Goal: Task Accomplishment & Management: Manage account settings

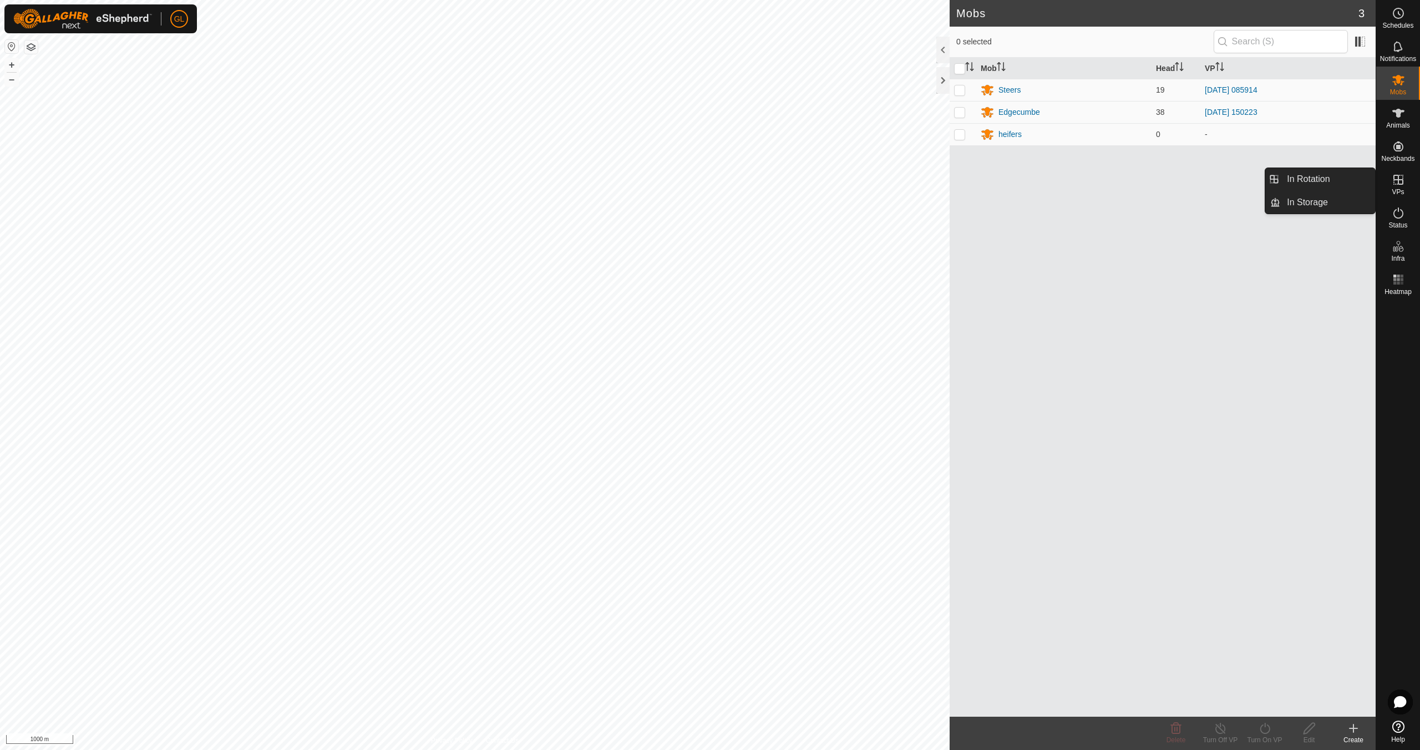
click at [1398, 181] on icon at bounding box center [1399, 180] width 10 height 10
click at [1332, 182] on link "In Rotation" at bounding box center [1328, 179] width 95 height 22
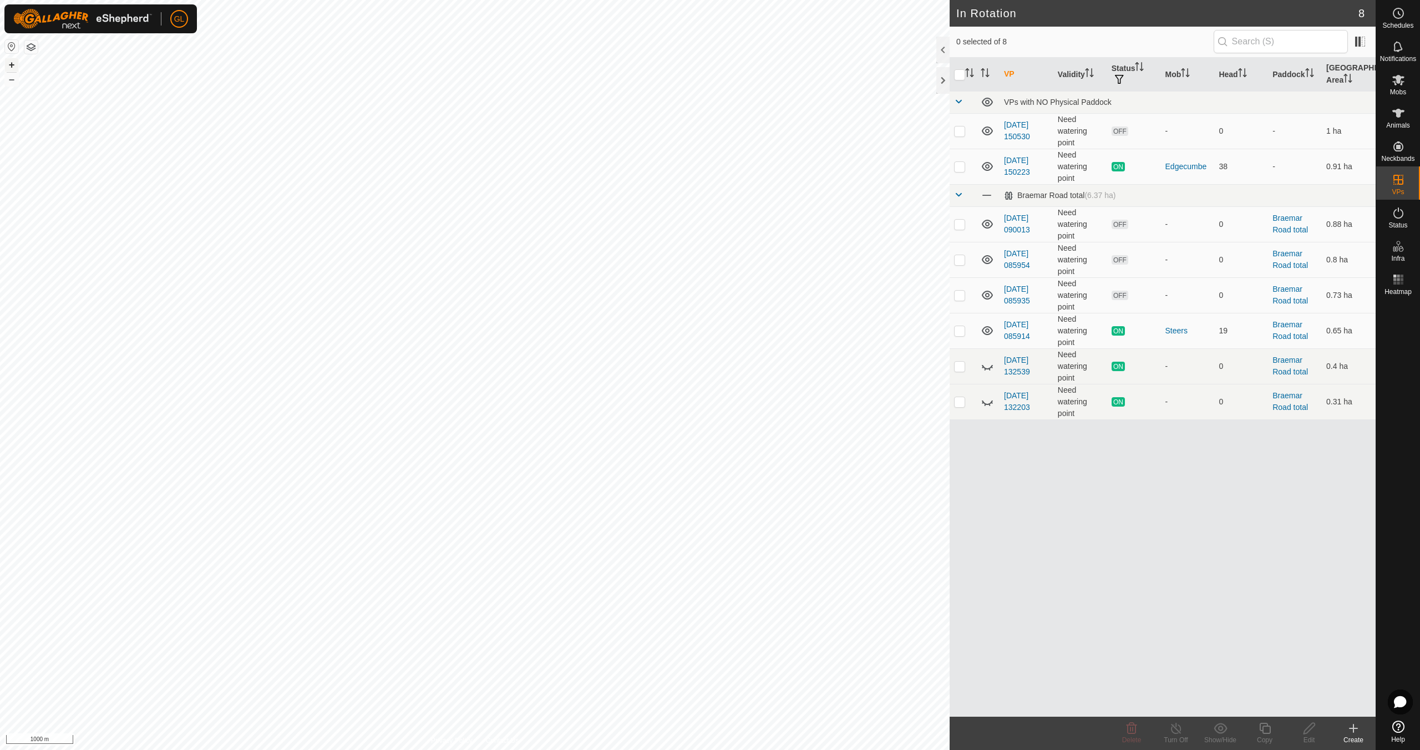
click at [12, 64] on button "+" at bounding box center [11, 64] width 13 height 13
click at [13, 64] on button "+" at bounding box center [11, 64] width 13 height 13
click at [12, 64] on button "+" at bounding box center [11, 64] width 13 height 13
click at [8, 64] on button "+" at bounding box center [11, 64] width 13 height 13
click at [11, 64] on button "+" at bounding box center [11, 64] width 13 height 13
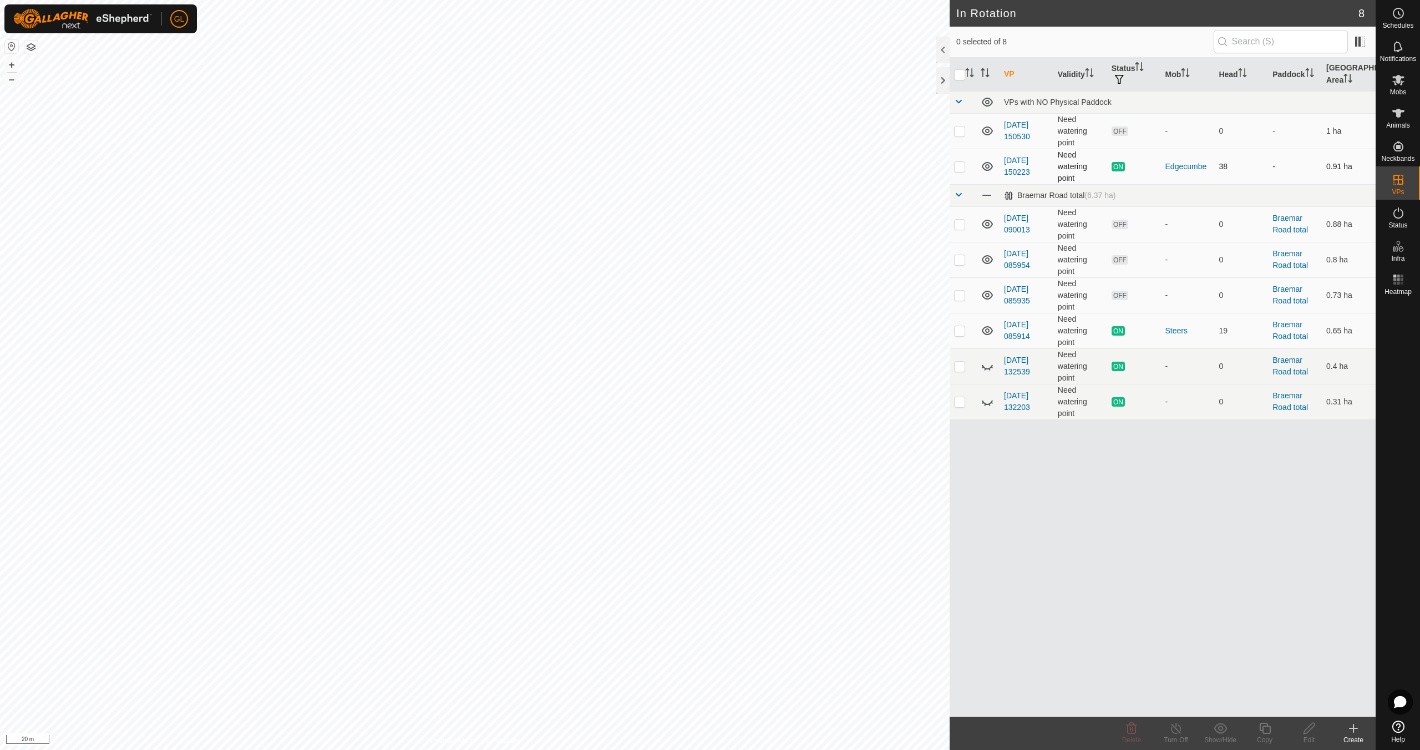
click at [965, 166] on td at bounding box center [963, 167] width 27 height 36
checkbox input "true"
click at [1270, 726] on icon at bounding box center [1264, 728] width 11 height 11
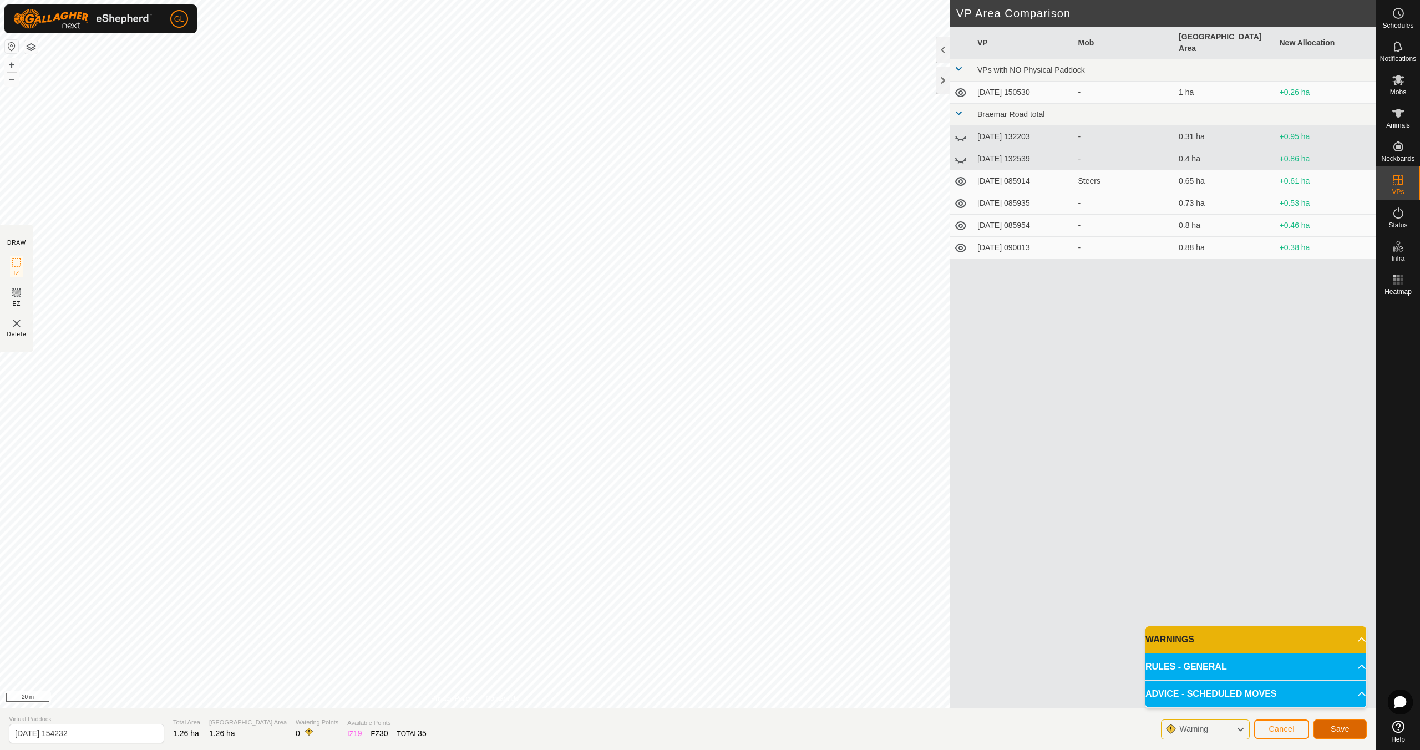
click at [1350, 727] on button "Save" at bounding box center [1340, 729] width 53 height 19
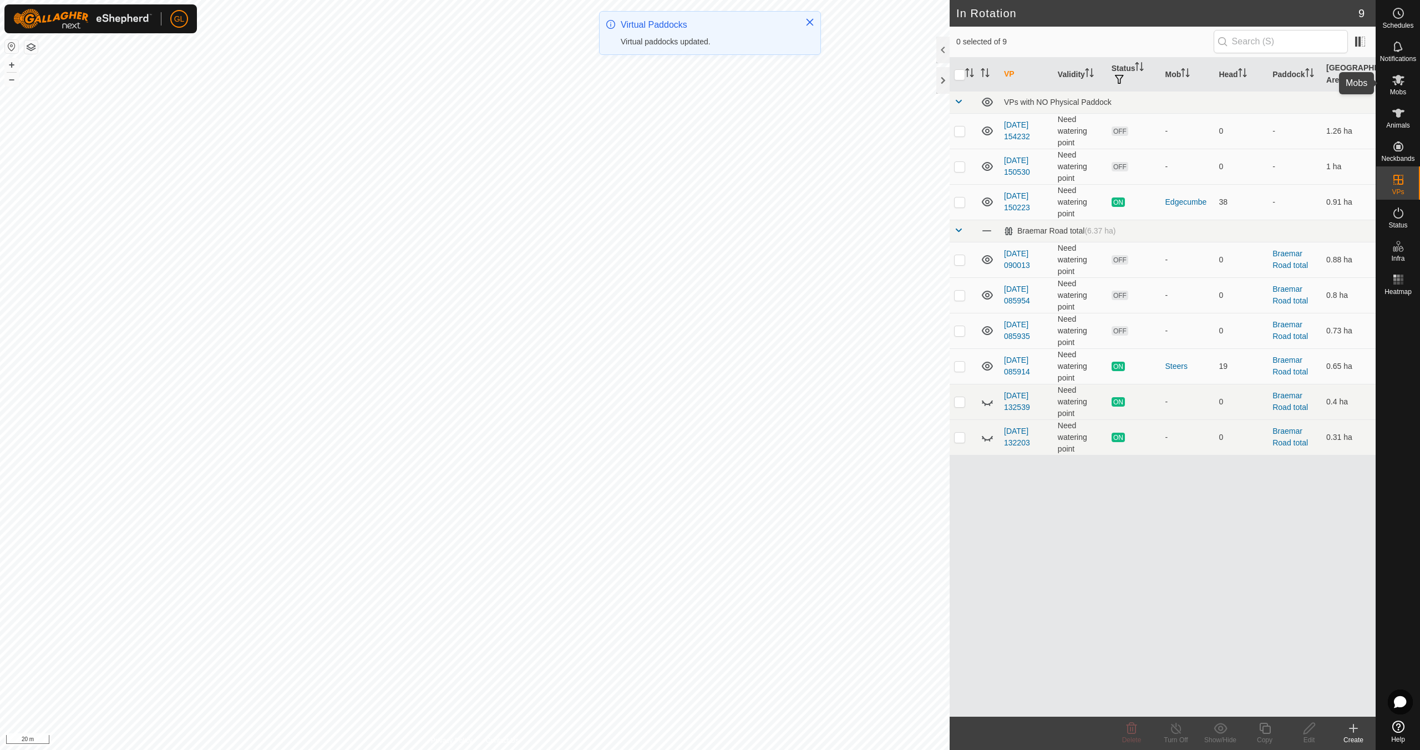
click at [1398, 91] on span "Mobs" at bounding box center [1398, 92] width 16 height 7
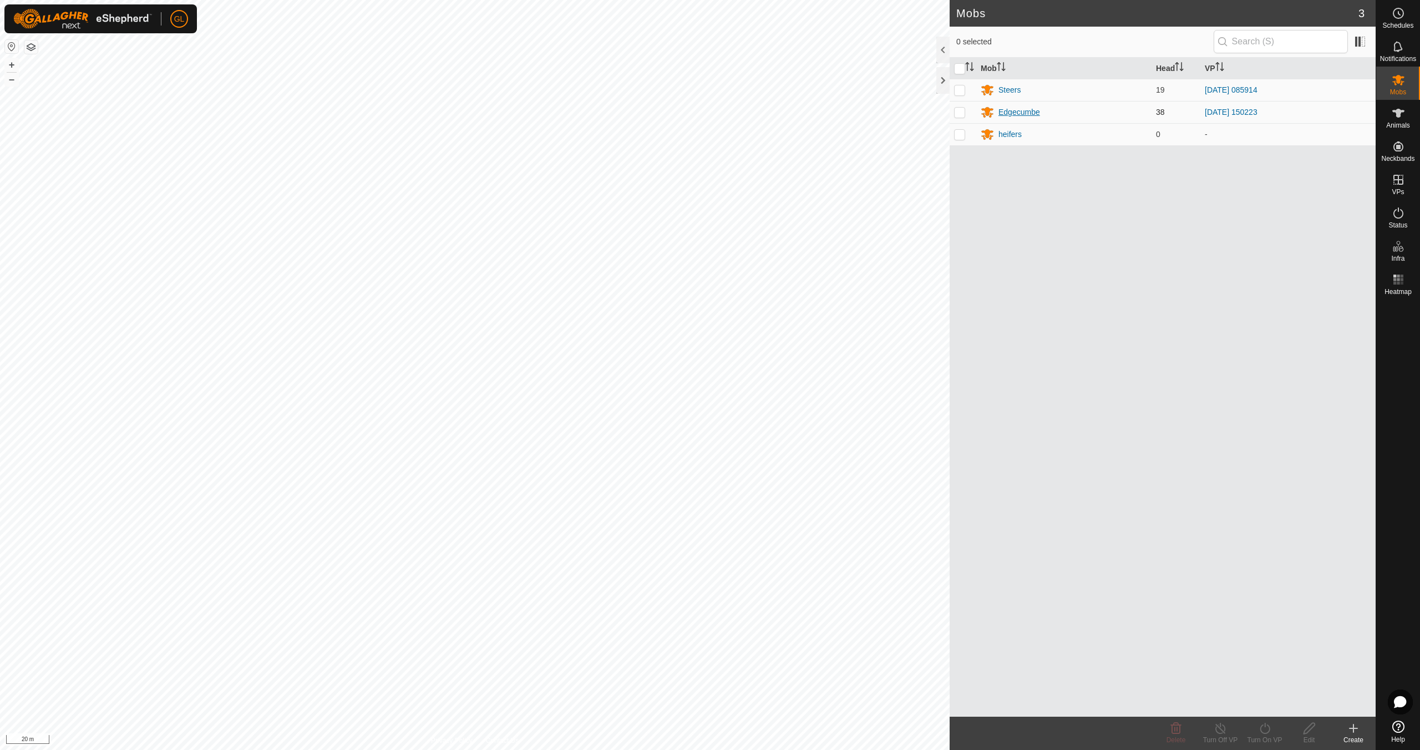
click at [1014, 112] on div "Edgecumbe" at bounding box center [1020, 113] width 42 height 12
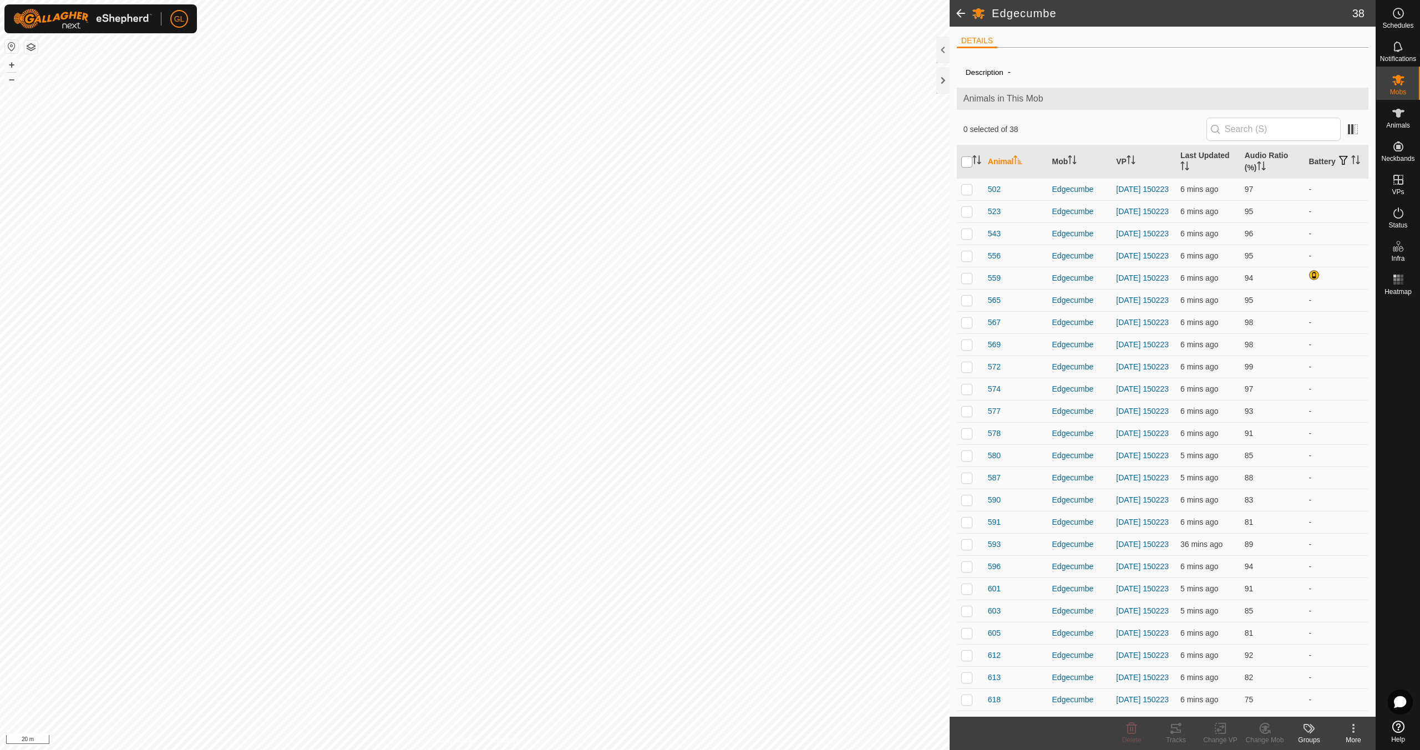
click at [965, 161] on input "checkbox" at bounding box center [966, 161] width 11 height 11
checkbox input "true"
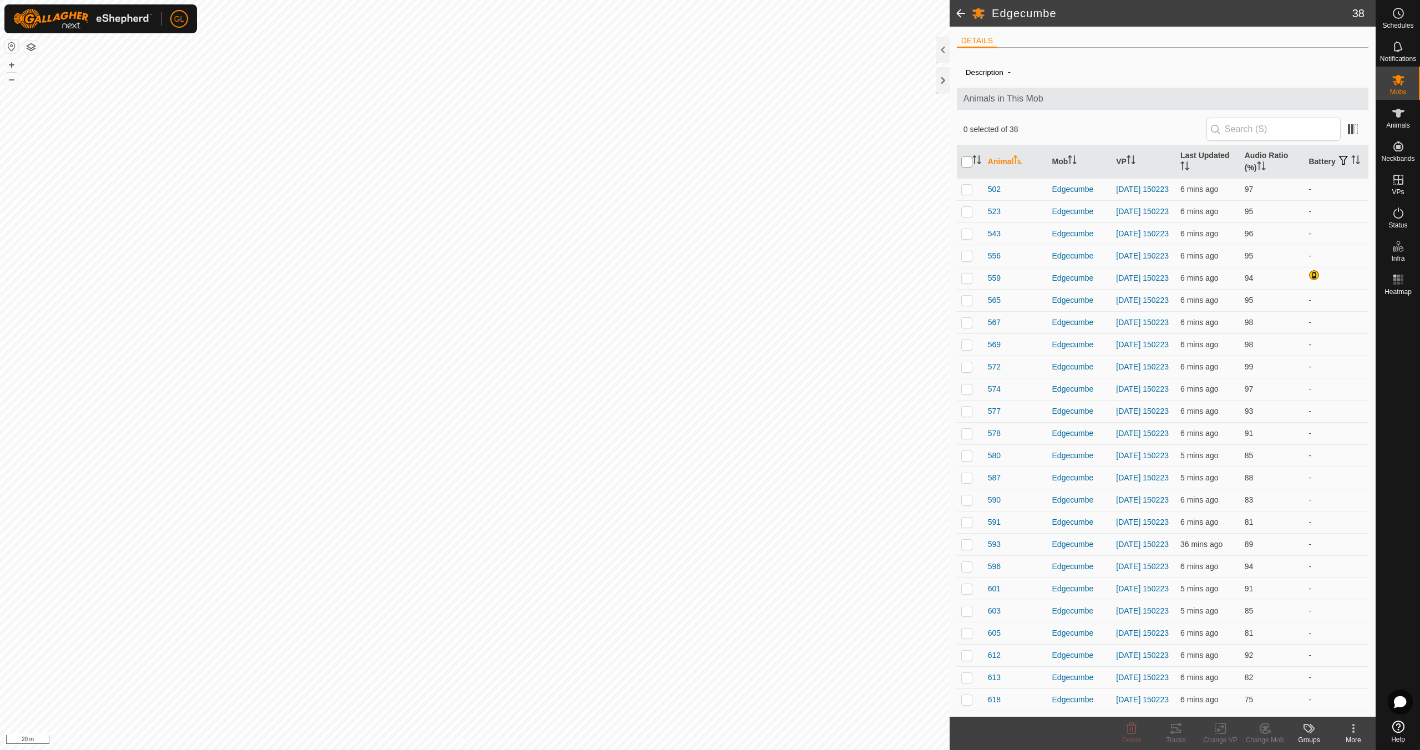
checkbox input "true"
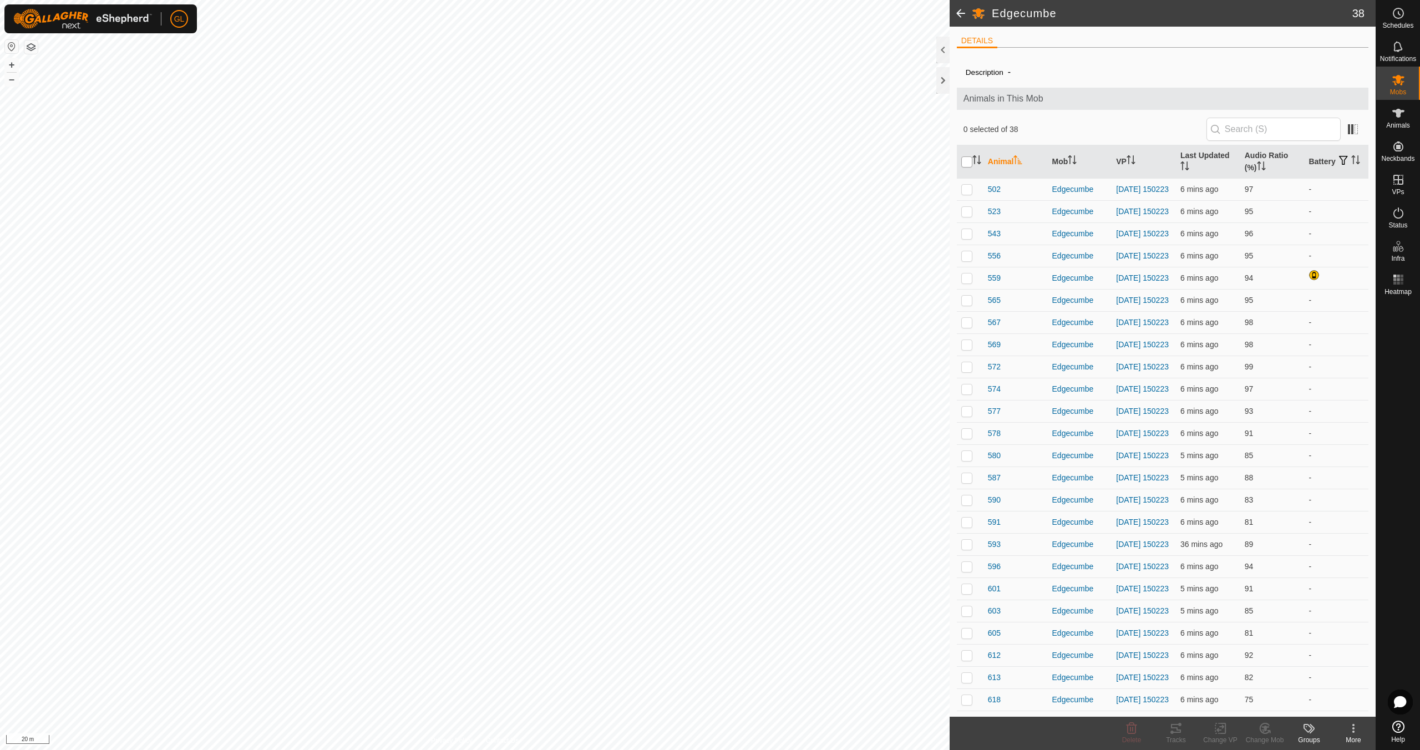
checkbox input "true"
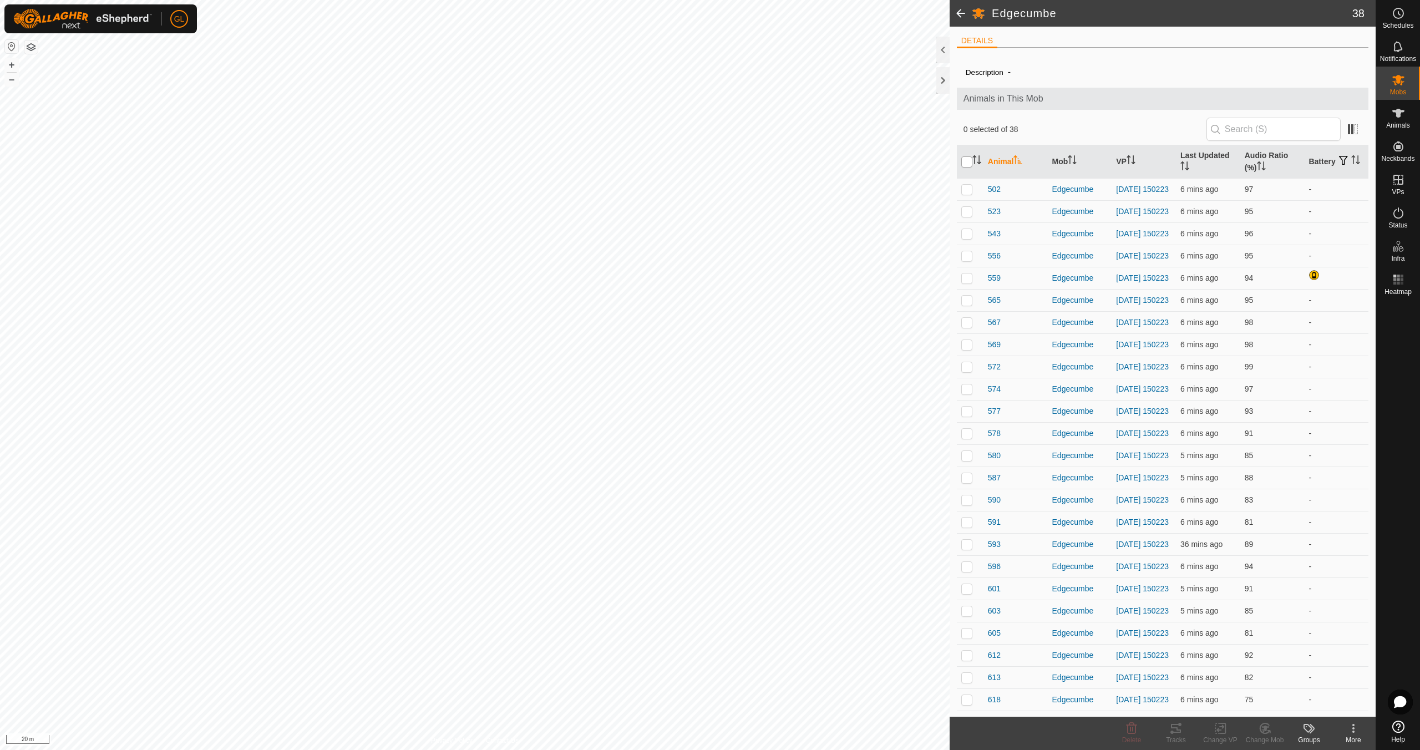
checkbox input "true"
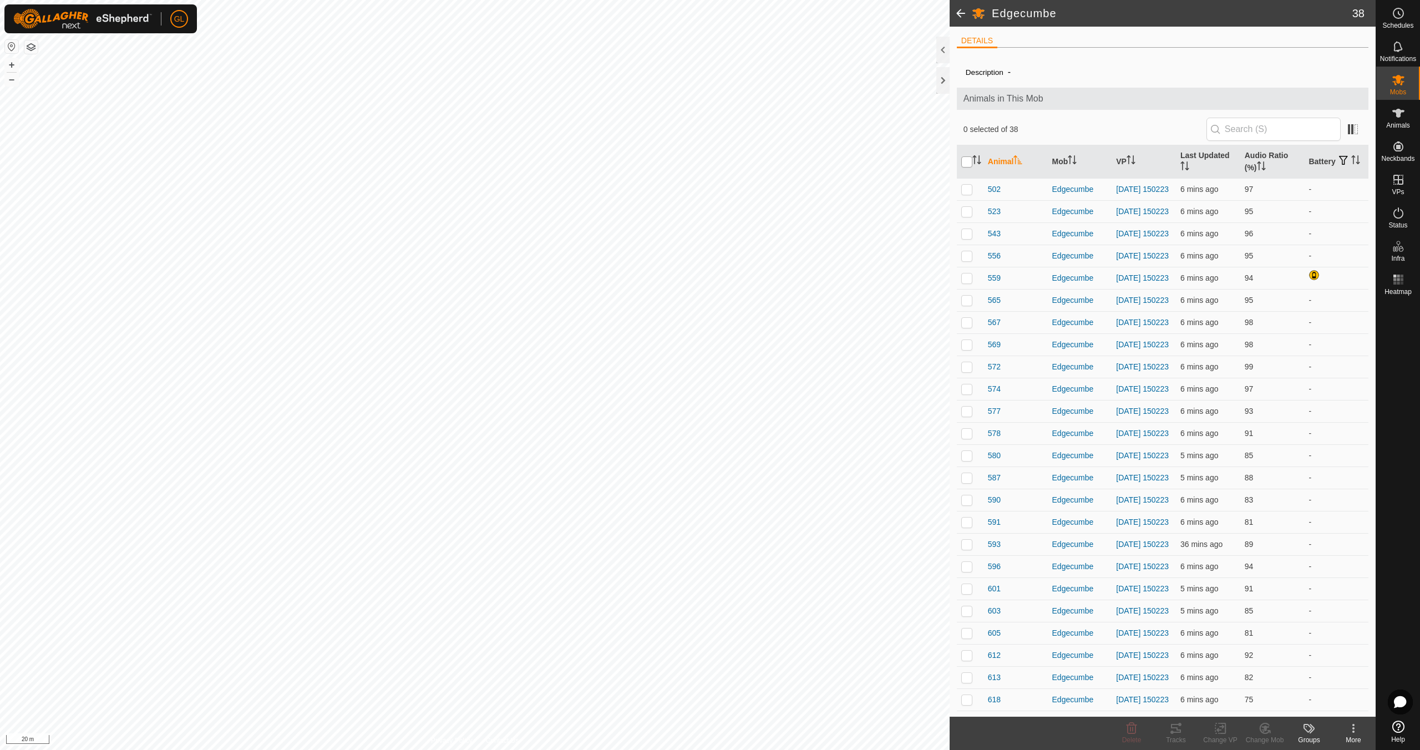
checkbox input "true"
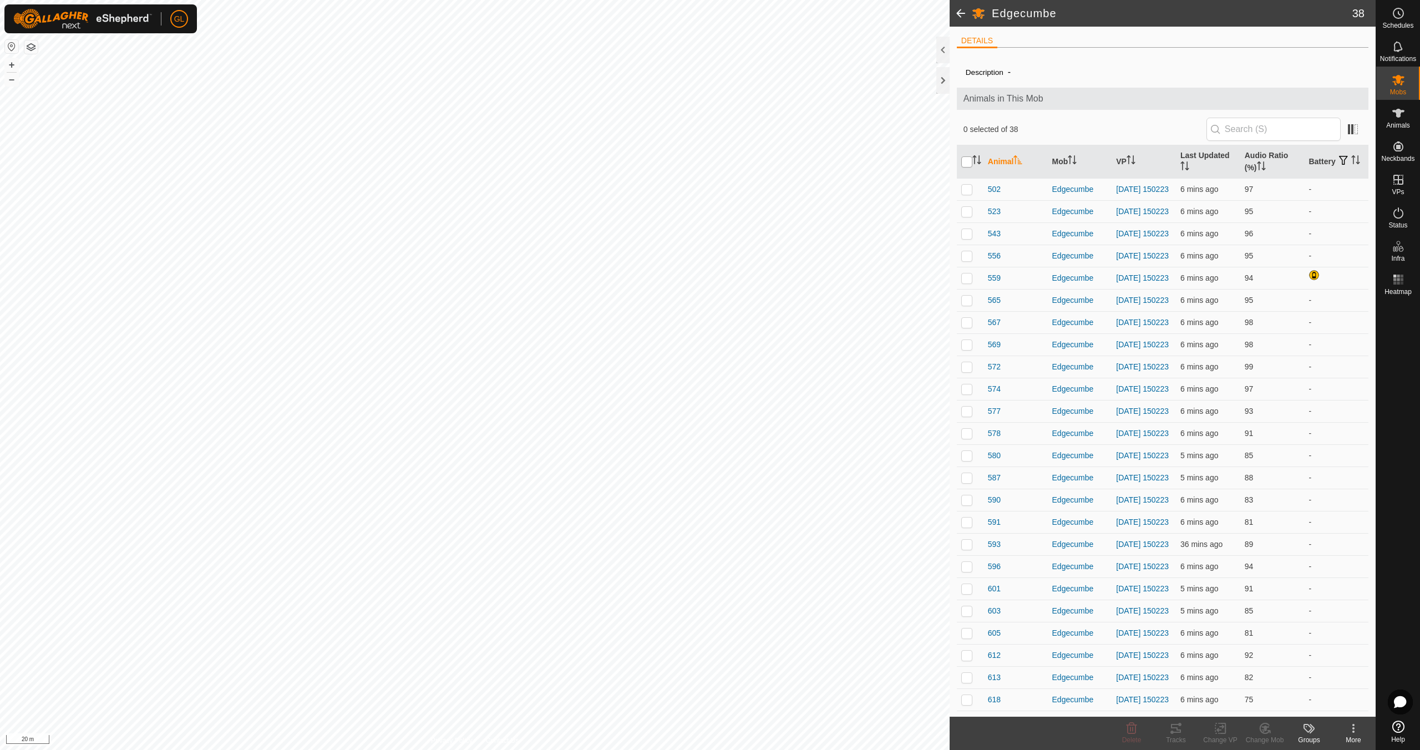
checkbox input "true"
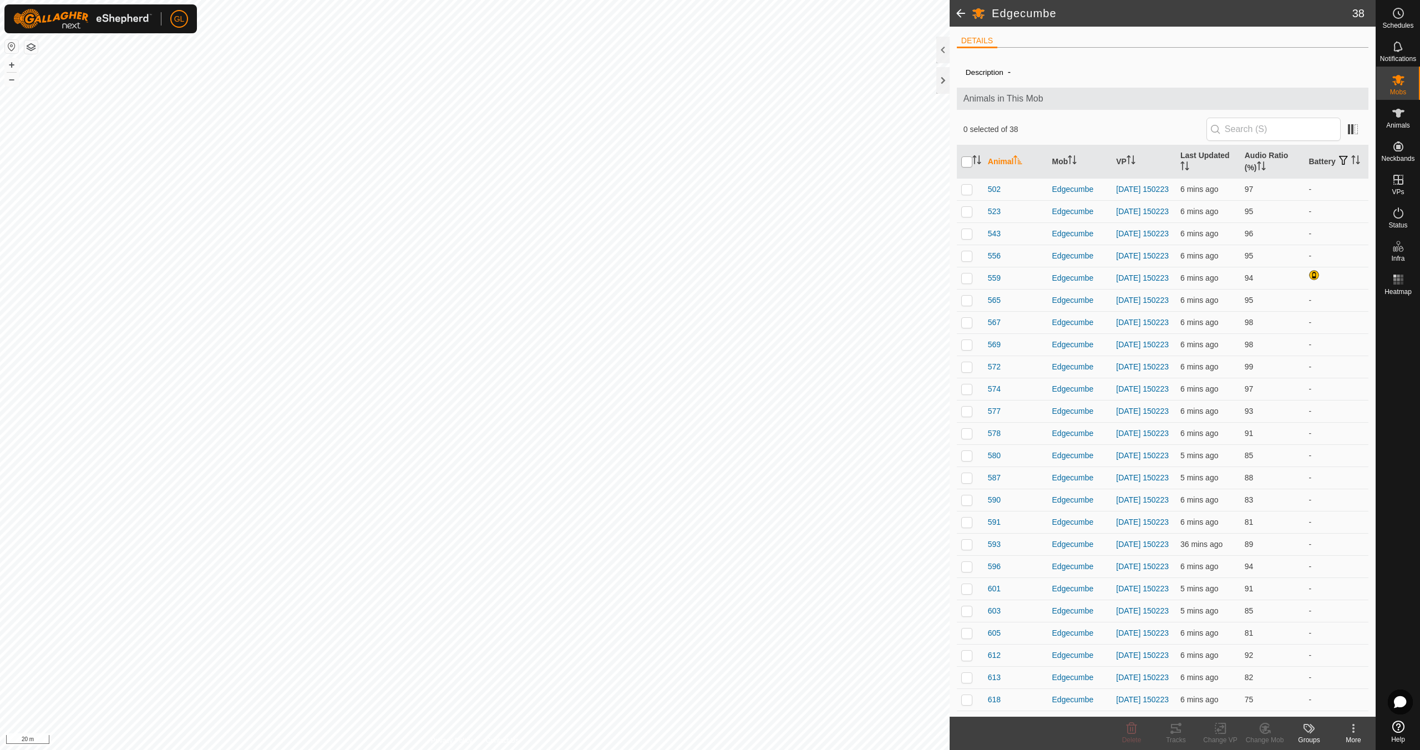
checkbox input "true"
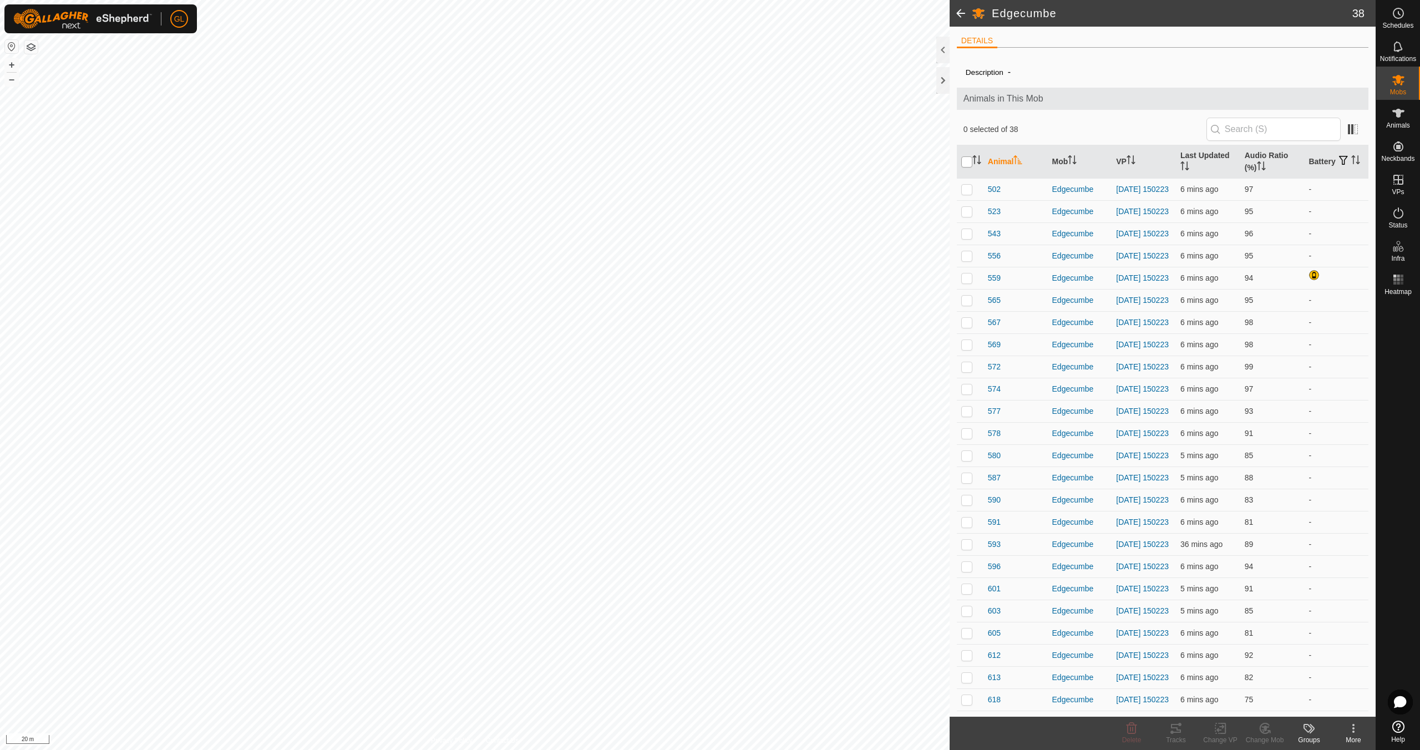
checkbox input "true"
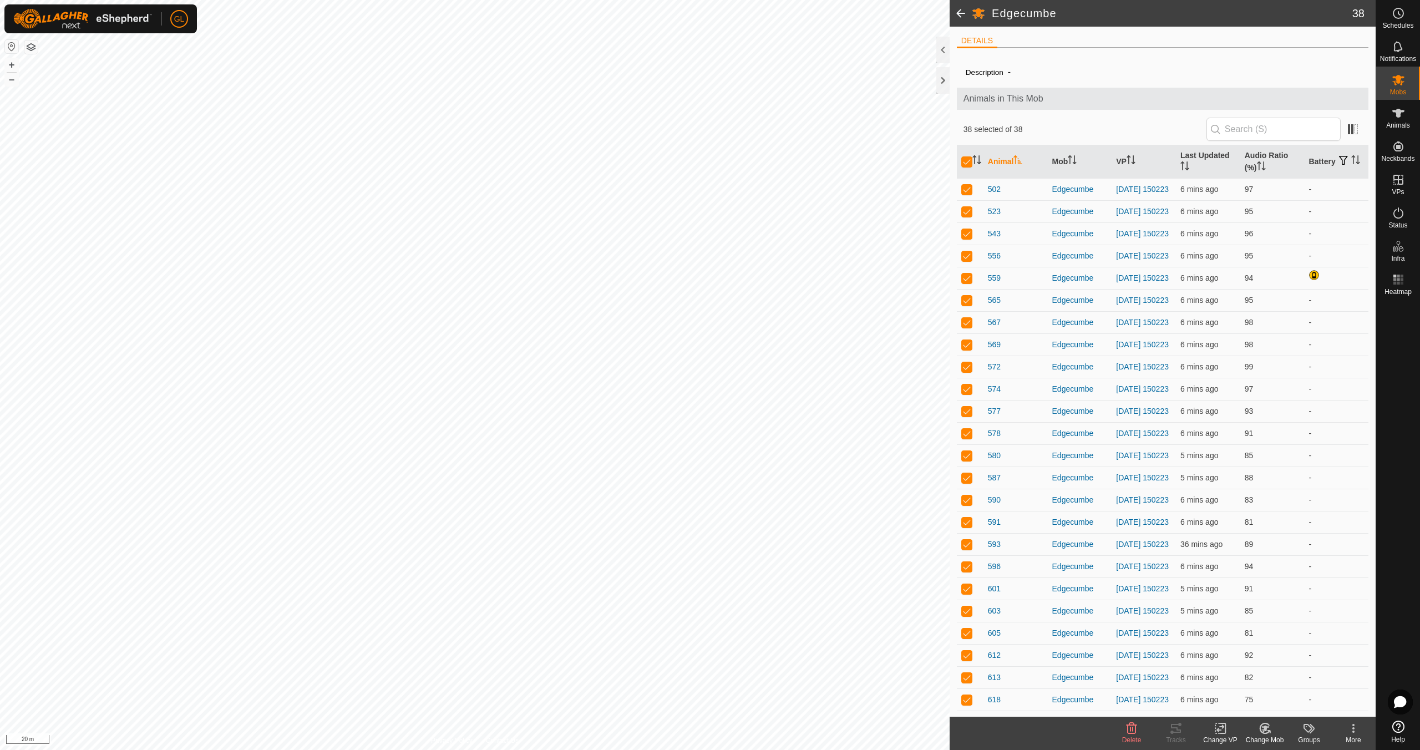
click at [1218, 732] on icon at bounding box center [1221, 728] width 14 height 13
click at [1238, 682] on link "Choose VP..." at bounding box center [1254, 681] width 110 height 22
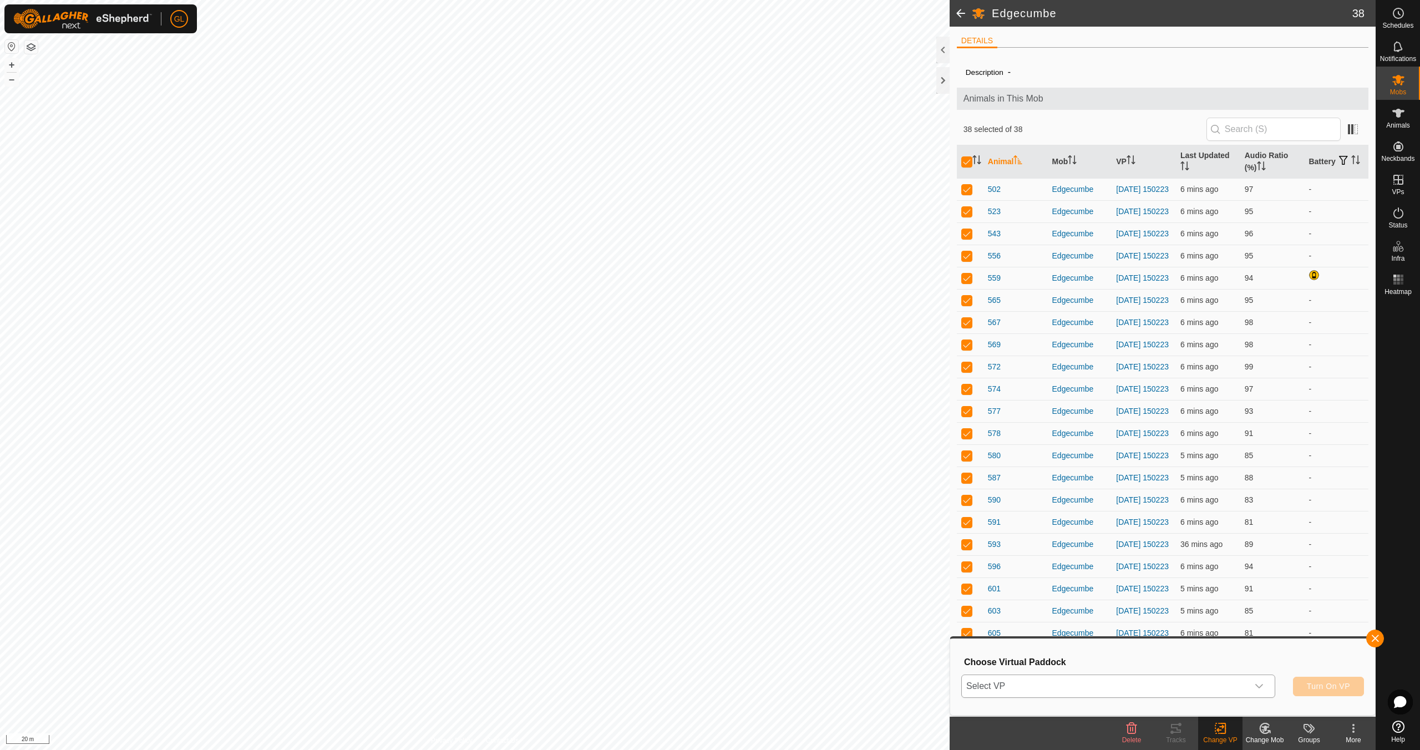
click at [1262, 686] on icon "dropdown trigger" at bounding box center [1259, 686] width 9 height 9
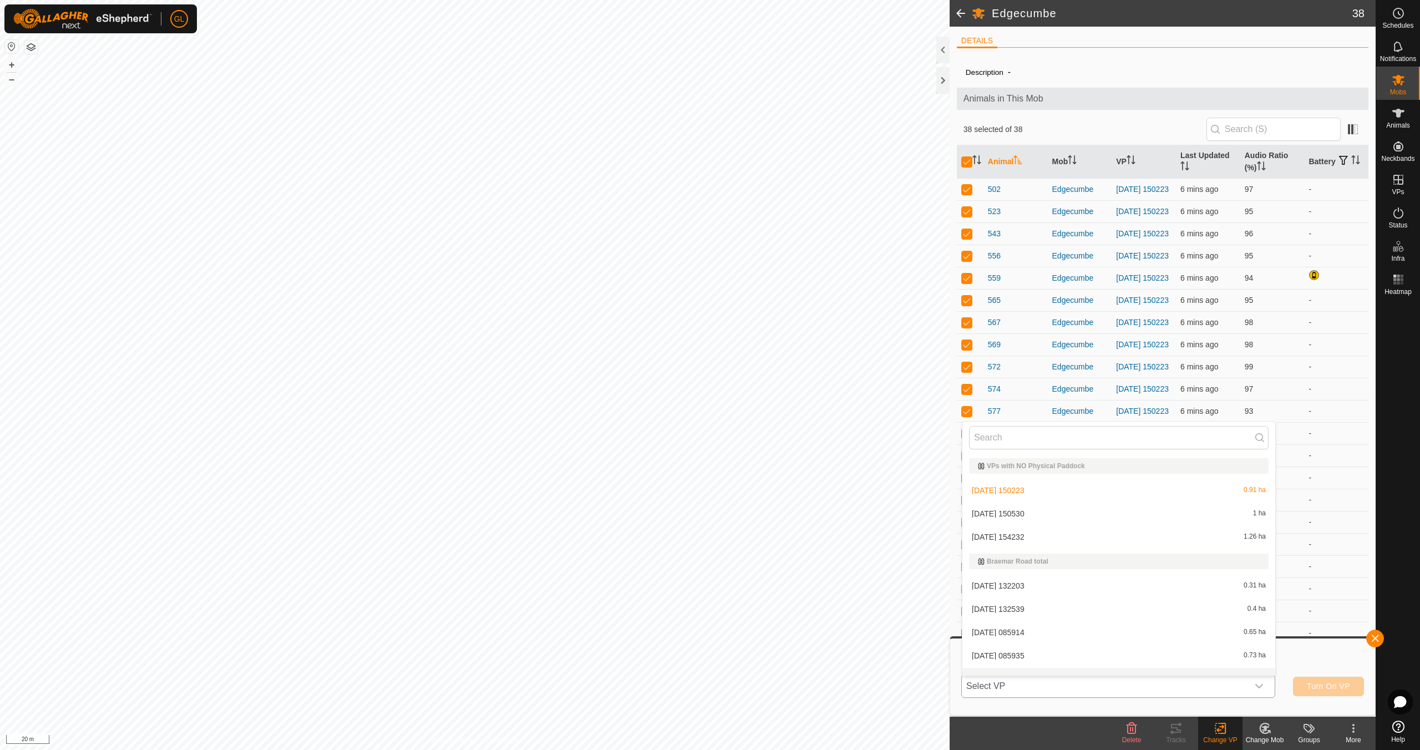
scroll to position [14, 0]
click at [1055, 525] on li "[DATE] 154232 1.26 ha" at bounding box center [1119, 523] width 313 height 22
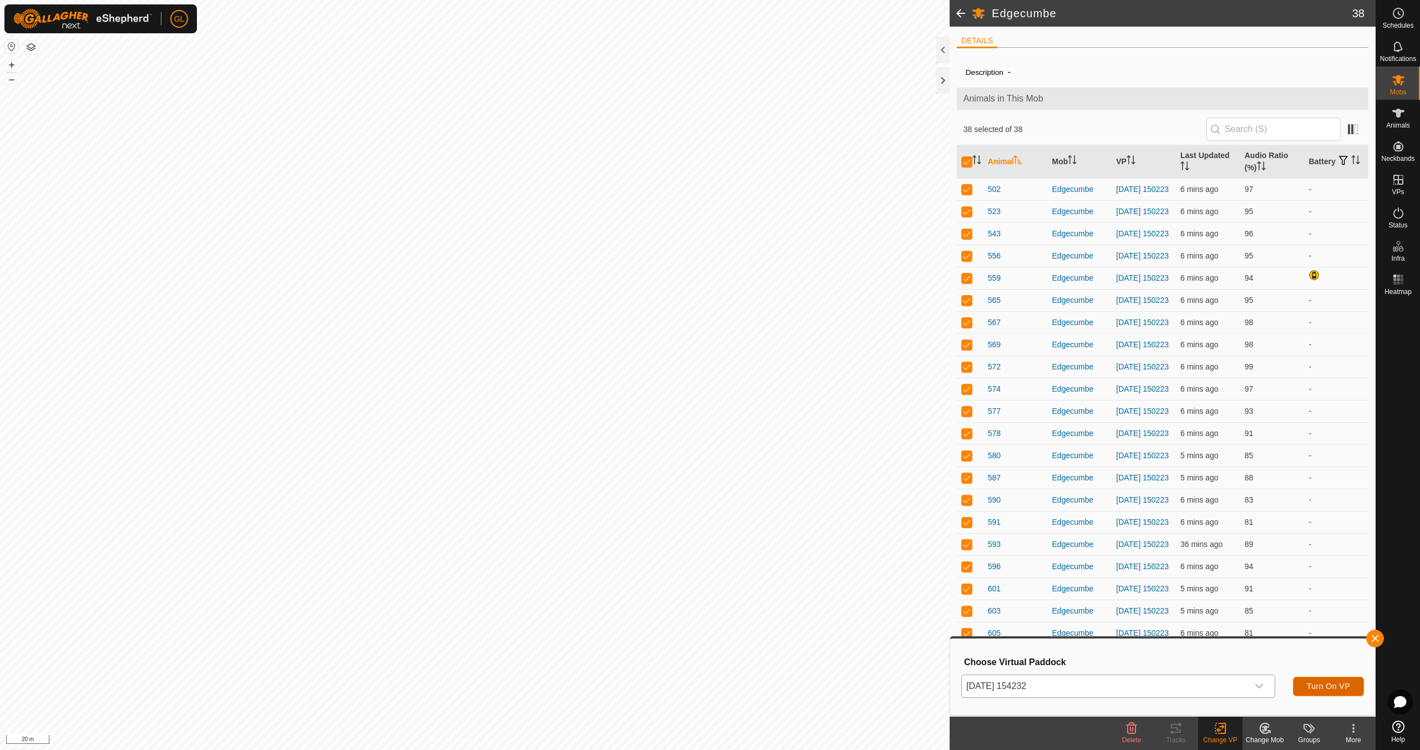
click at [1332, 686] on span "Turn On VP" at bounding box center [1328, 686] width 43 height 9
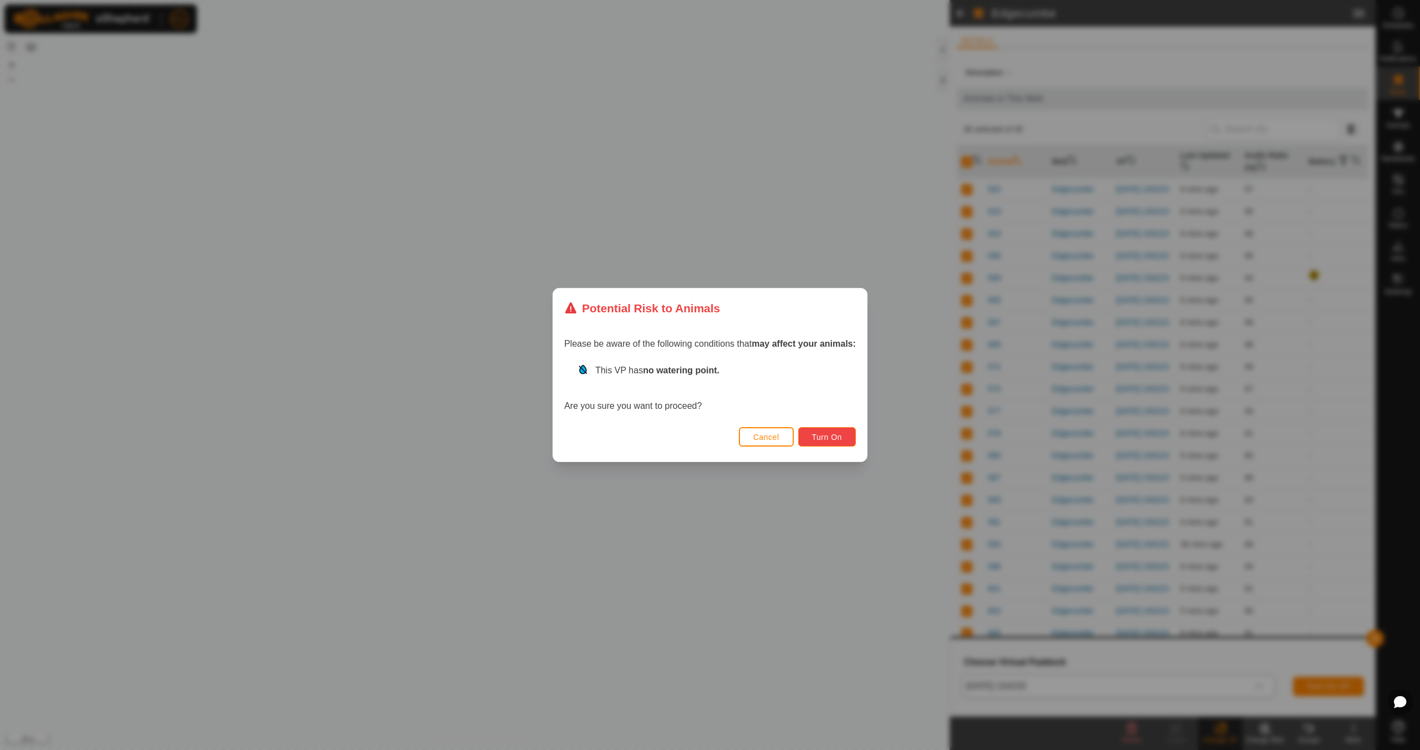
click at [838, 438] on span "Turn On" at bounding box center [827, 437] width 30 height 9
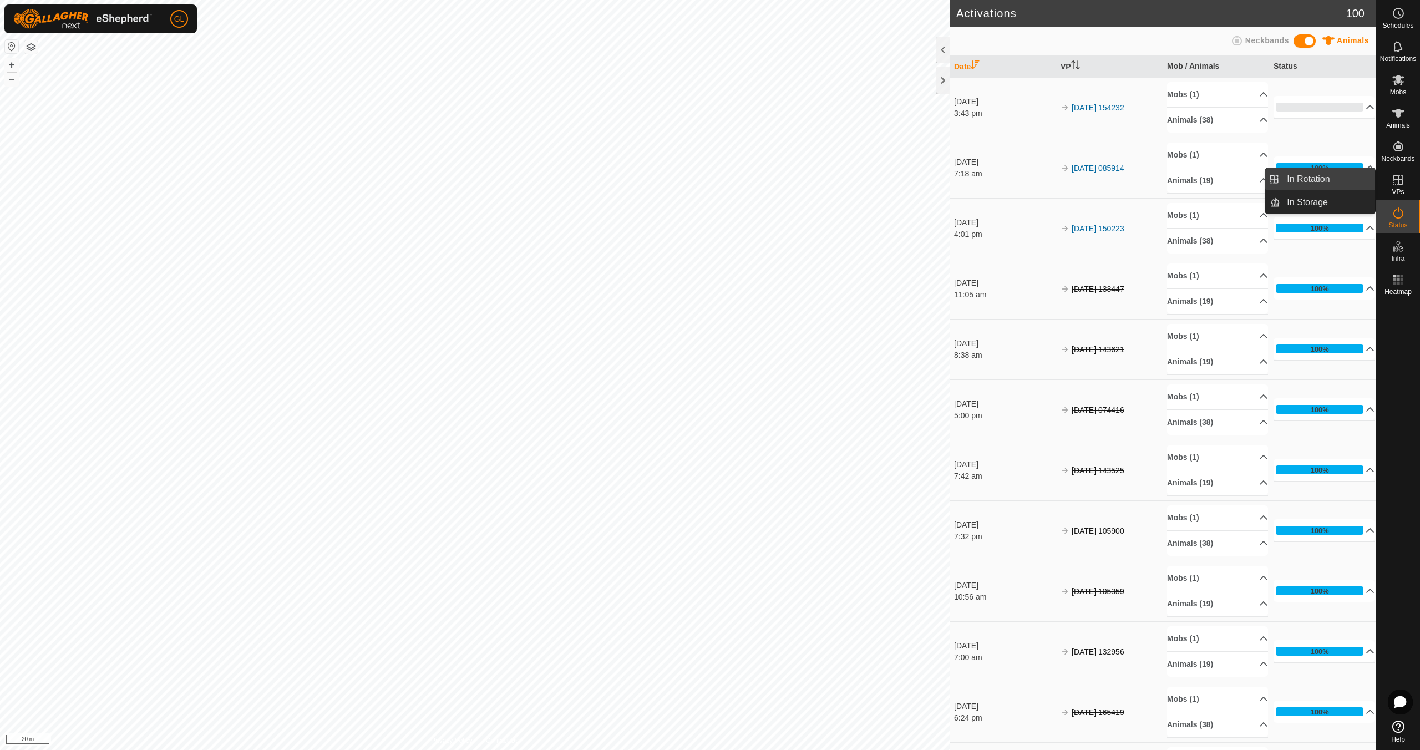
click at [1308, 181] on link "In Rotation" at bounding box center [1328, 179] width 95 height 22
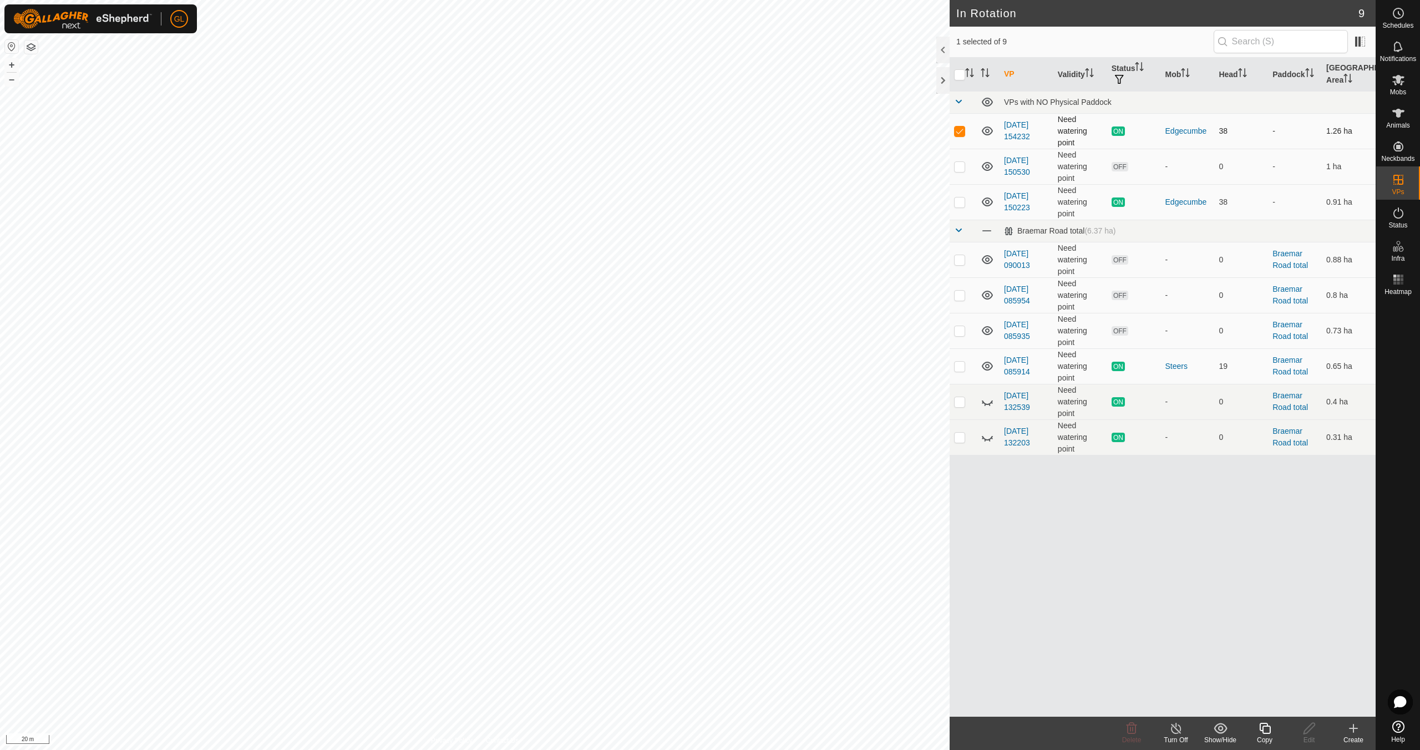
click at [961, 130] on p-checkbox at bounding box center [959, 130] width 11 height 9
checkbox input "false"
click at [13, 79] on button "–" at bounding box center [11, 79] width 13 height 13
click at [12, 80] on button "–" at bounding box center [11, 79] width 13 height 13
click at [9, 80] on button "–" at bounding box center [11, 79] width 13 height 13
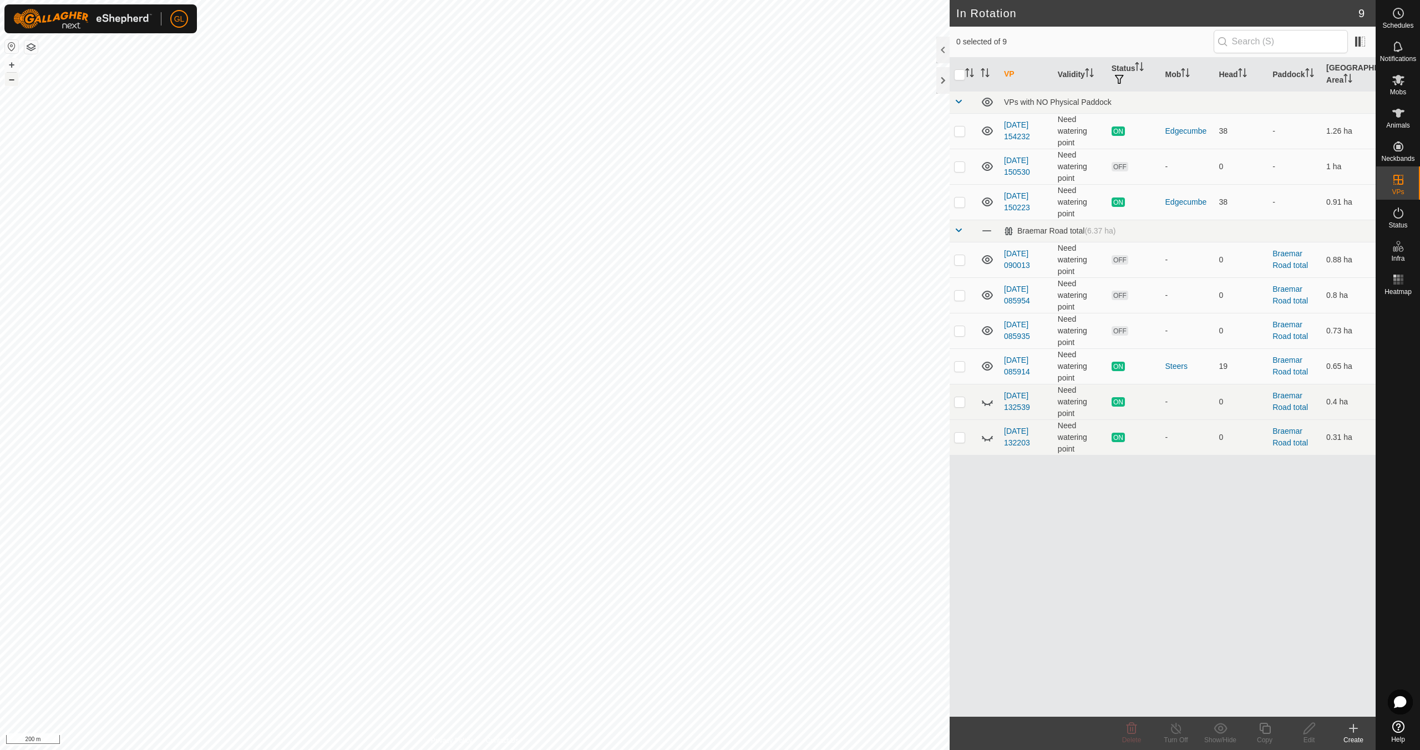
click at [9, 80] on button "–" at bounding box center [11, 79] width 13 height 13
click at [575, 0] on html "GL Schedules Notifications Mobs Animals Neckbands VPs Status Infra Heatmap Help…" at bounding box center [710, 375] width 1420 height 750
click at [11, 81] on button "–" at bounding box center [11, 79] width 13 height 13
click at [9, 63] on button "+" at bounding box center [11, 64] width 13 height 13
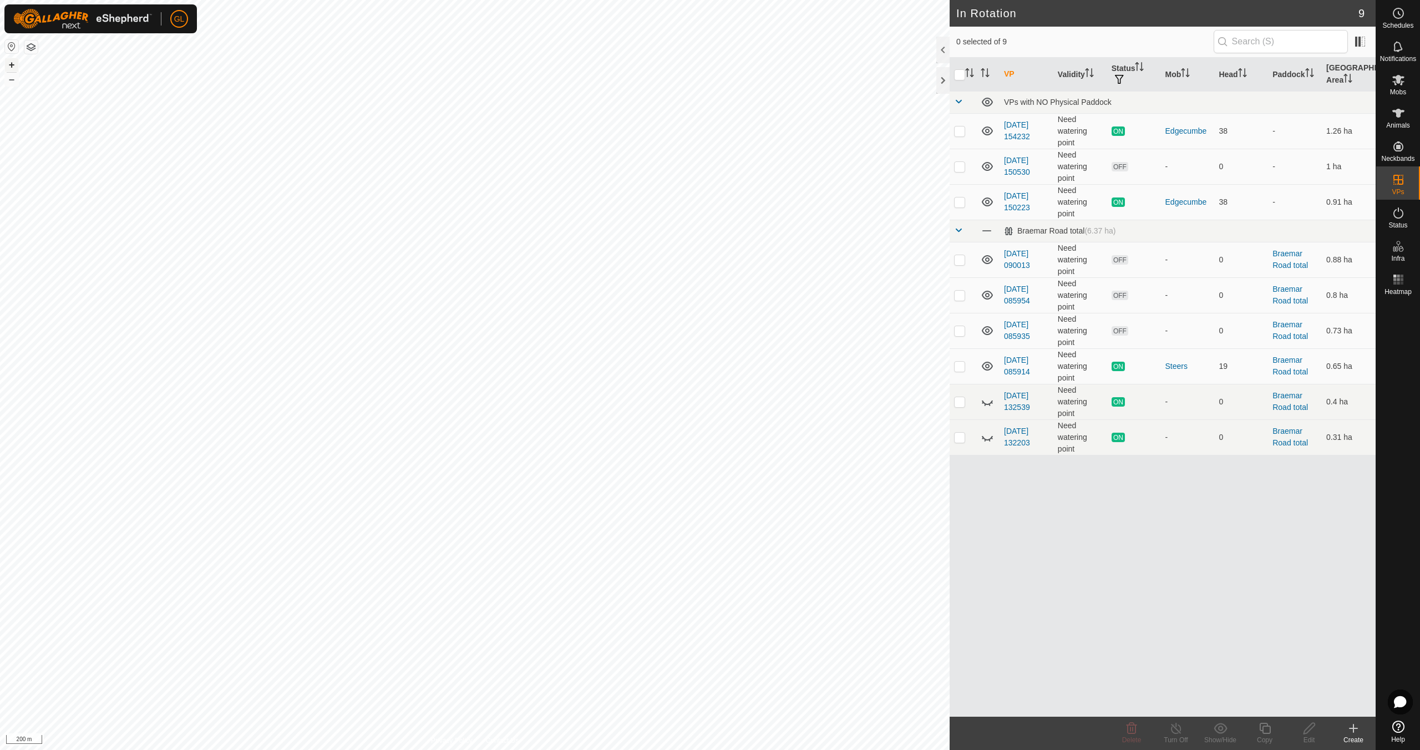
click at [9, 63] on button "+" at bounding box center [11, 64] width 13 height 13
click at [10, 62] on button "+" at bounding box center [11, 64] width 13 height 13
